Goal: Information Seeking & Learning: Check status

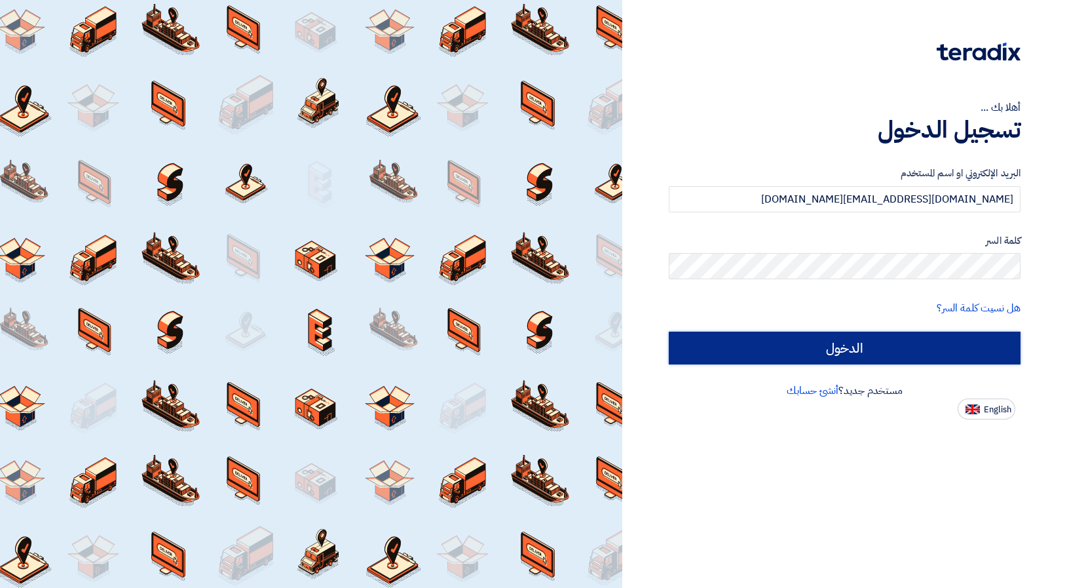
click at [796, 345] on input "الدخول" at bounding box center [845, 348] width 352 height 33
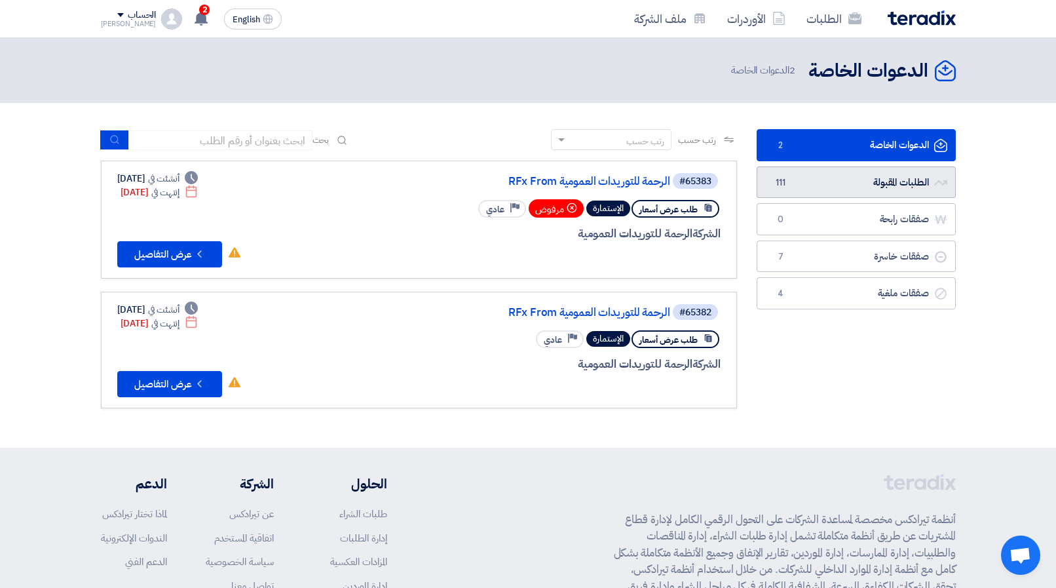
click at [898, 183] on link "الطلبات المقبولة الطلبات المقبولة 111" at bounding box center [856, 182] width 199 height 32
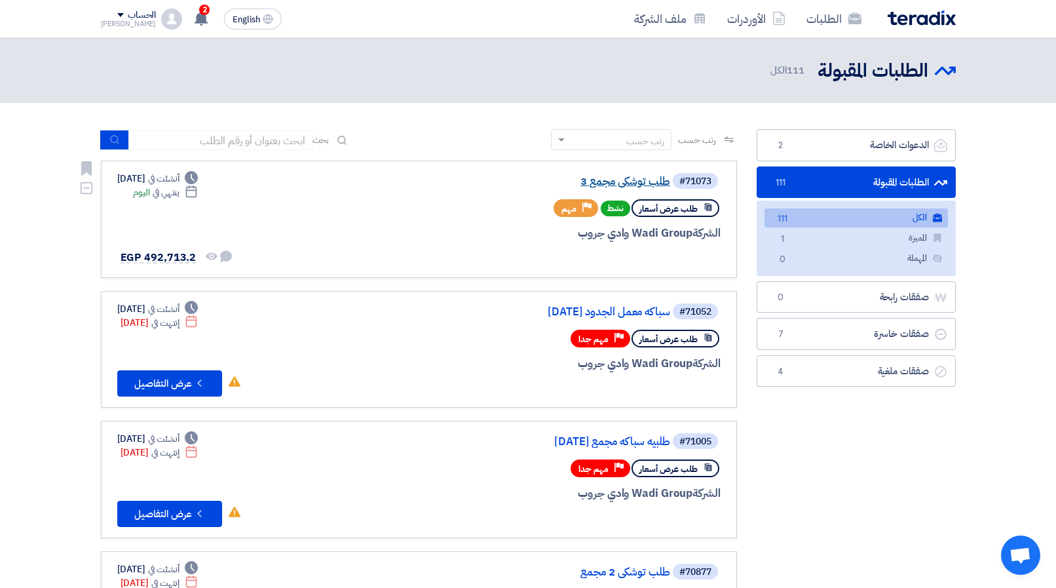
click at [627, 183] on link "طلب توشكي مجمع 3" at bounding box center [539, 182] width 262 height 12
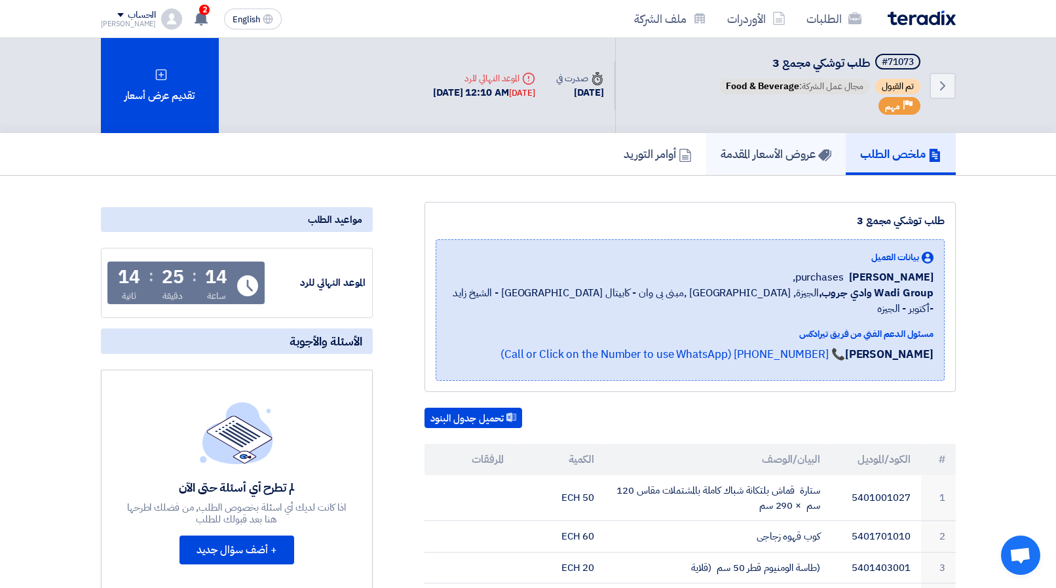
click at [758, 155] on h5 "عروض الأسعار المقدمة" at bounding box center [776, 153] width 111 height 15
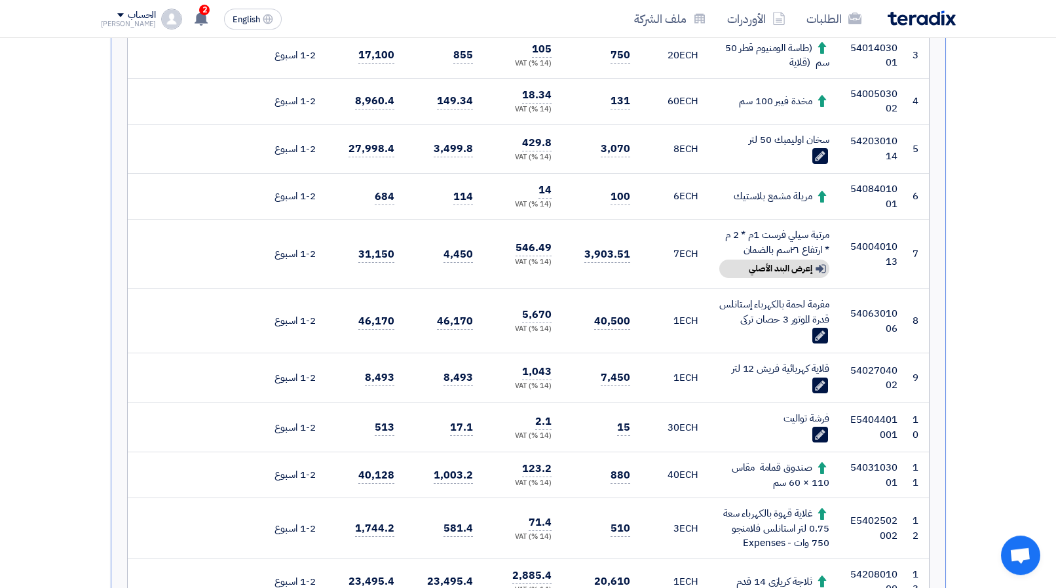
scroll to position [535, 0]
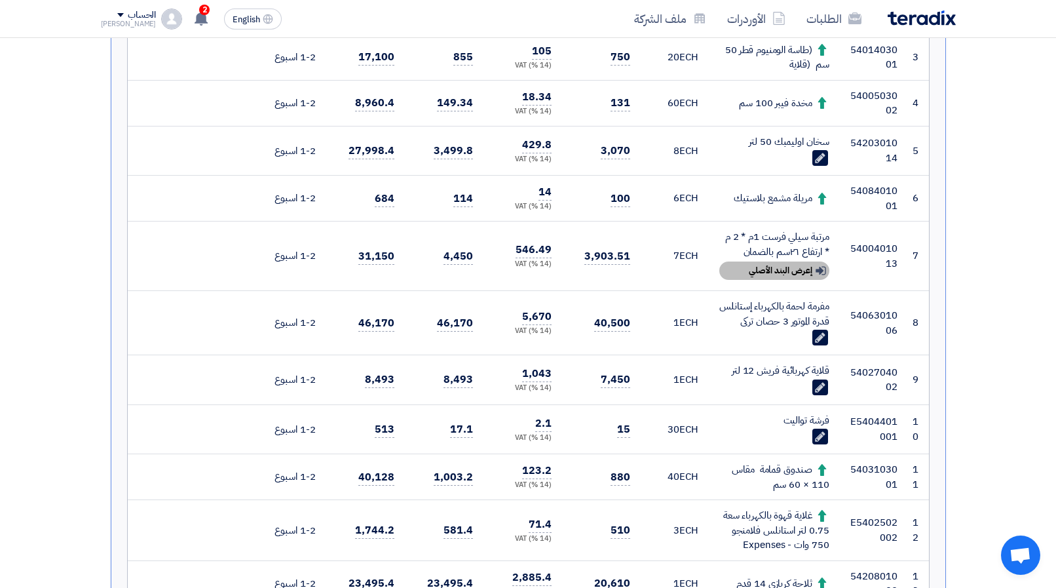
click at [755, 276] on div "Show details إعرض البند الأصلي" at bounding box center [774, 270] width 110 height 18
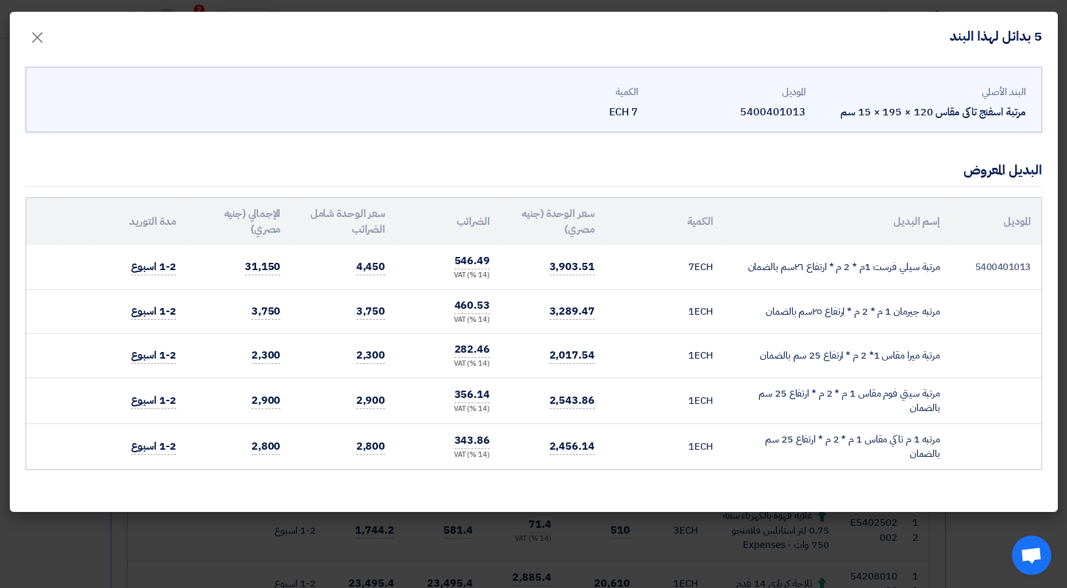
click at [119, 554] on modal-container "5 بدائل لهذا البند × البند الأصلي مرتبة اسفنج تاكى مقاس 120 × 195 × 15 سم المود…" at bounding box center [533, 294] width 1067 height 588
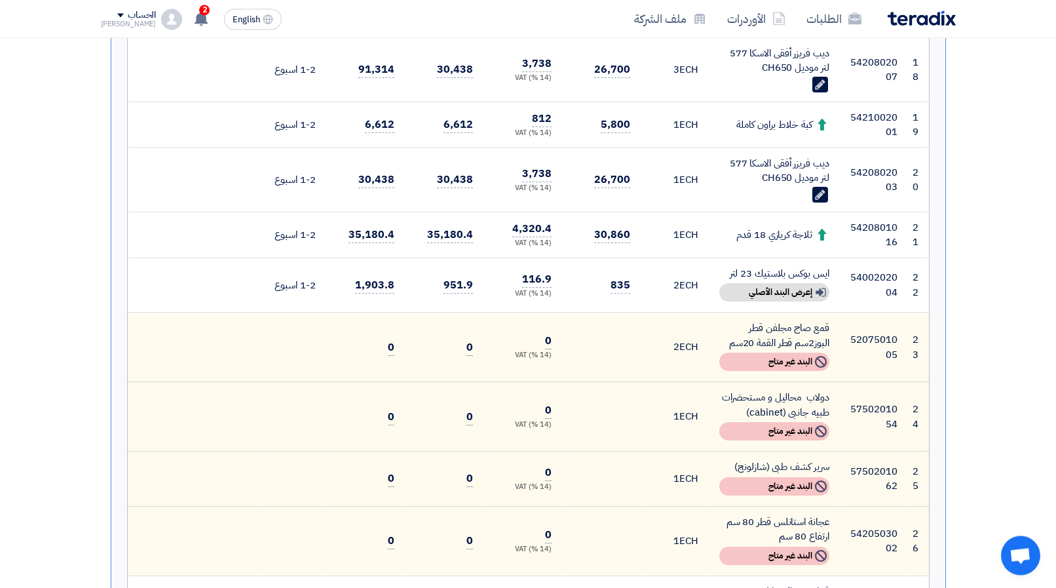
scroll to position [1337, 0]
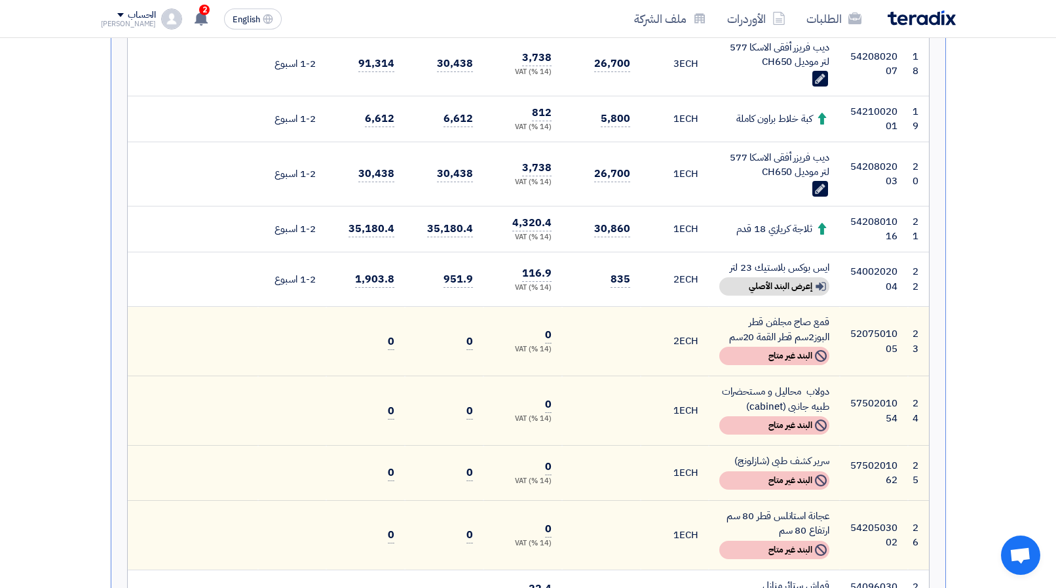
click at [776, 278] on div "Show details إعرض البند الأصلي" at bounding box center [774, 286] width 110 height 18
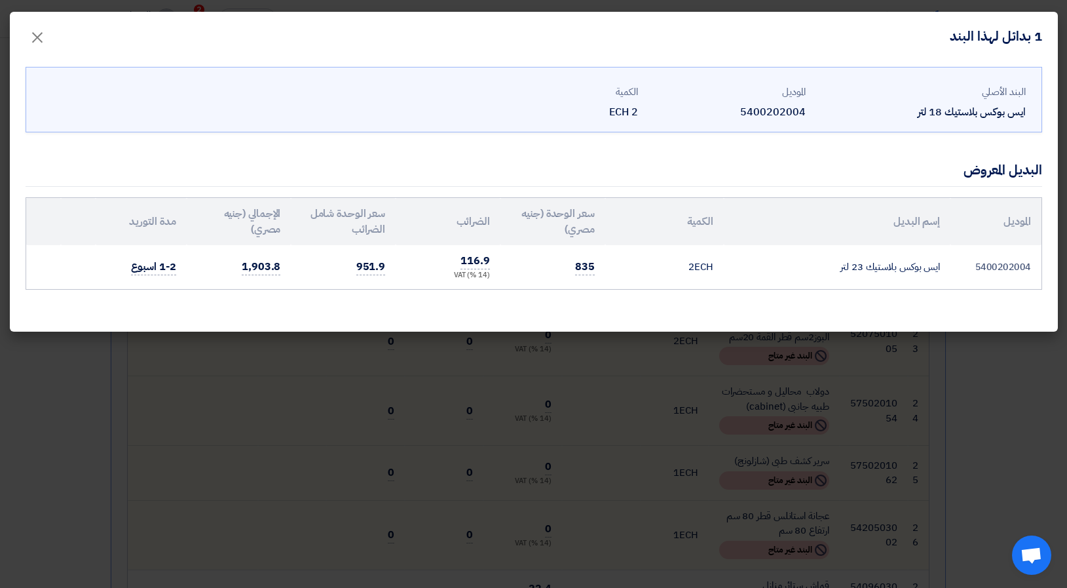
click at [760, 357] on modal-container "1 بدائل لهذا البند × البند الأصلي ايس بوكس بلاستيك 18 لتر الموديل 5400202004 ال…" at bounding box center [533, 294] width 1067 height 588
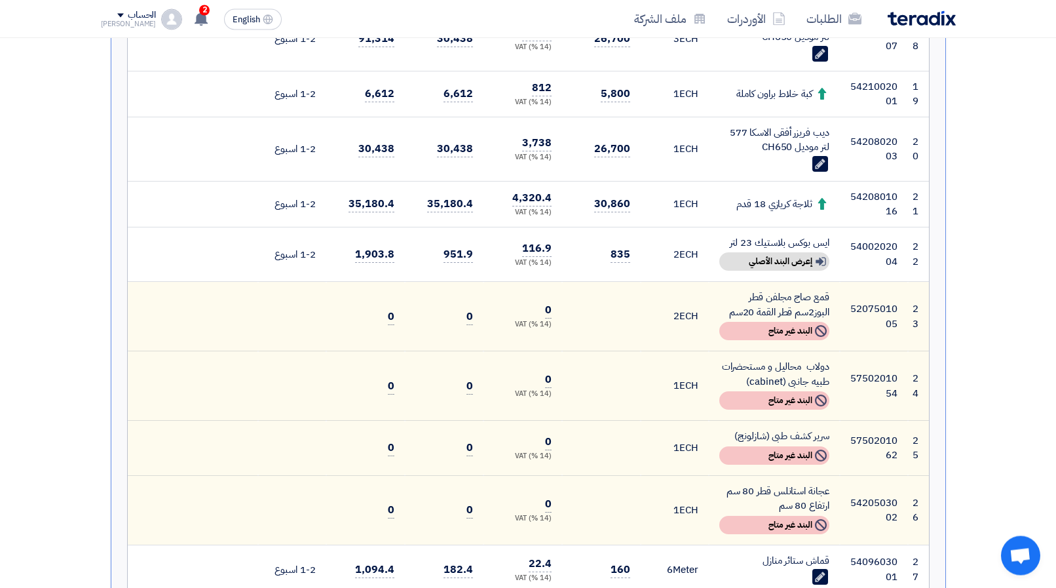
scroll to position [1470, 0]
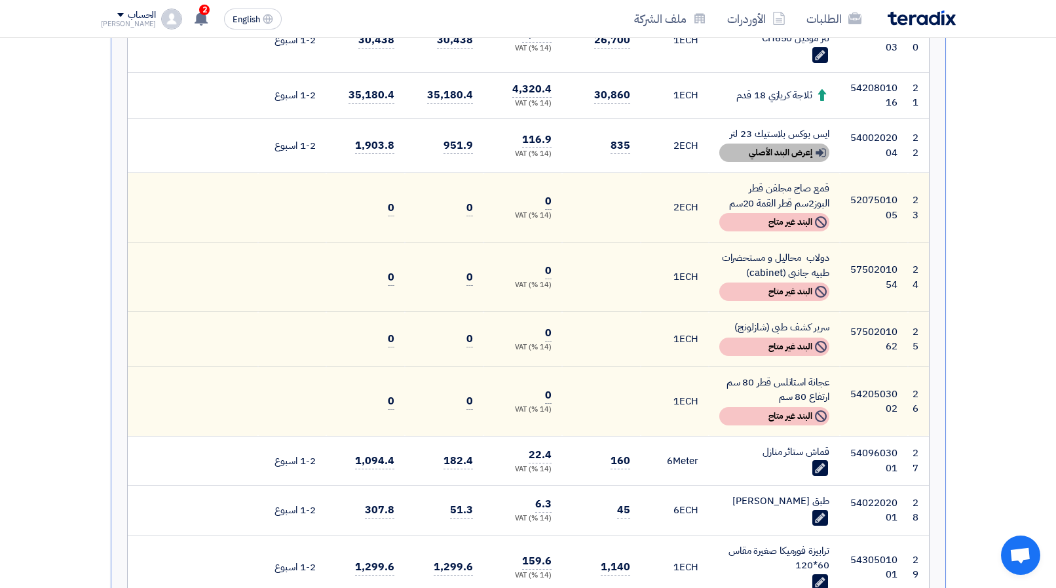
click at [765, 156] on div "Show details إعرض البند الأصلي" at bounding box center [774, 152] width 110 height 18
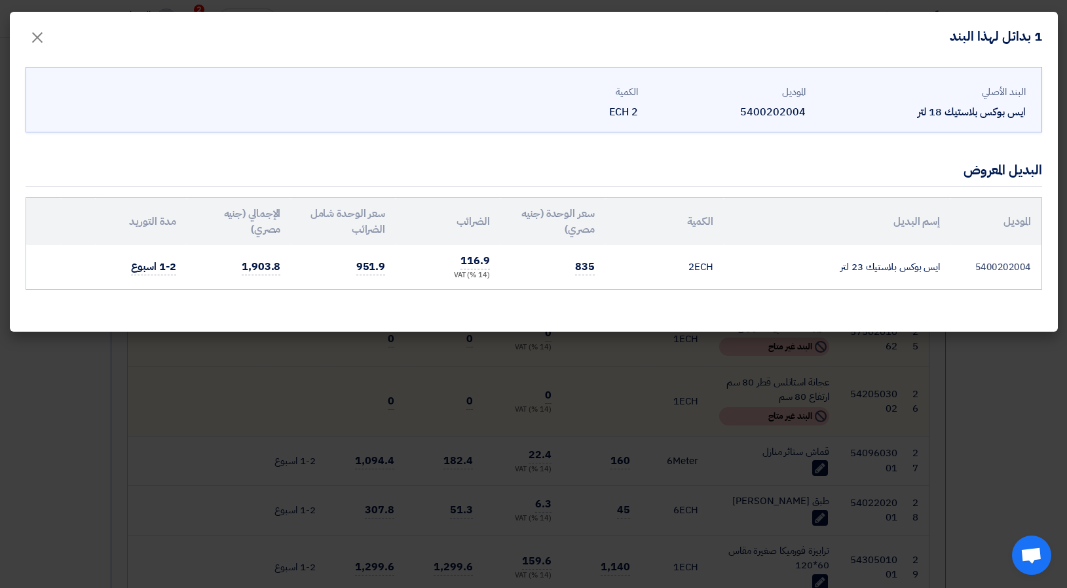
click at [683, 446] on modal-container "1 بدائل لهذا البند × البند الأصلي ايس بوكس بلاستيك 18 لتر الموديل 5400202004 ال…" at bounding box center [533, 294] width 1067 height 588
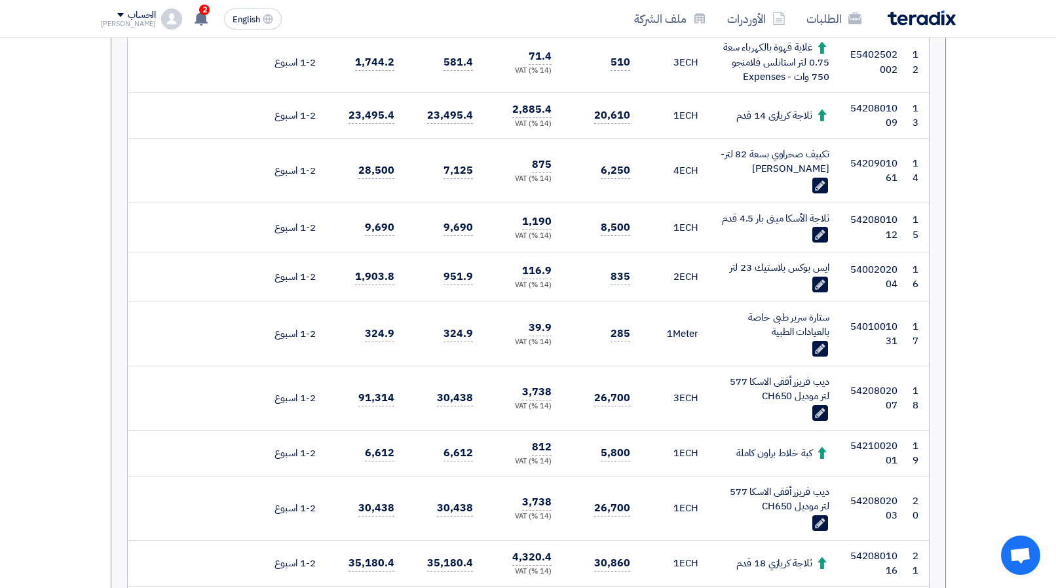
scroll to position [668, 0]
